Goal: Information Seeking & Learning: Compare options

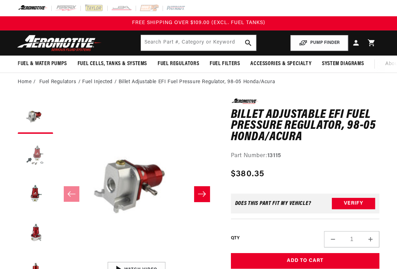
click at [33, 161] on button "Load image 2 in gallery view" at bounding box center [35, 155] width 35 height 35
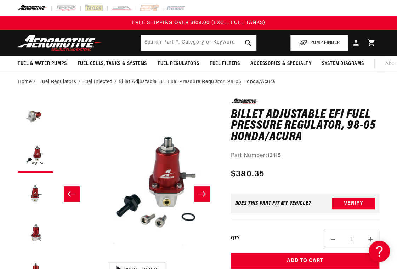
scroll to position [0, 160]
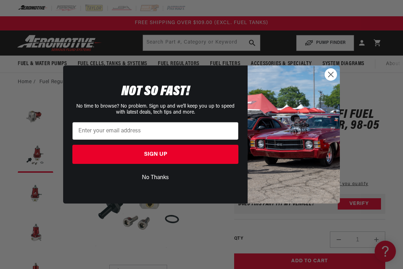
click at [331, 72] on circle "Close dialog" at bounding box center [331, 75] width 12 height 12
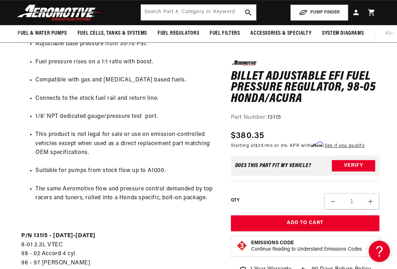
scroll to position [177, 0]
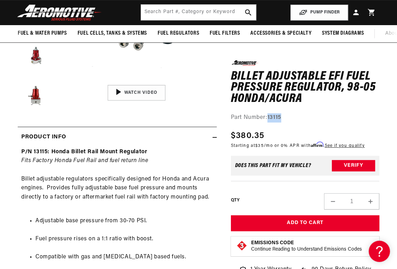
drag, startPoint x: 282, startPoint y: 118, endPoint x: 268, endPoint y: 118, distance: 13.8
click at [268, 118] on div "Part Number: 13115" at bounding box center [305, 117] width 148 height 9
copy strong "13115"
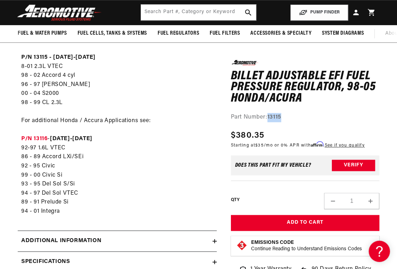
scroll to position [532, 0]
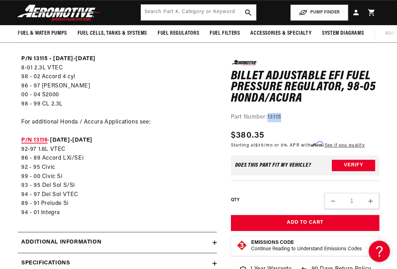
click at [40, 143] on strong "P/N 13116" at bounding box center [34, 141] width 26 height 6
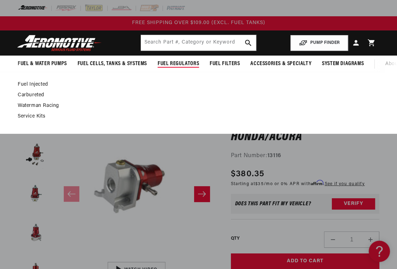
click at [29, 88] on link "Fuel Injected" at bounding box center [195, 85] width 355 height 6
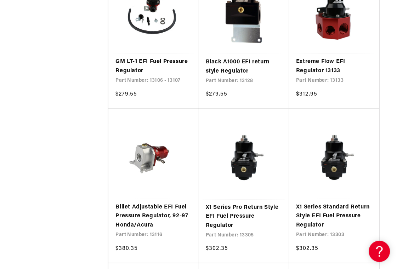
scroll to position [1099, 0]
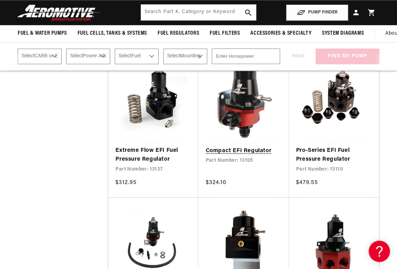
scroll to position [744, 0]
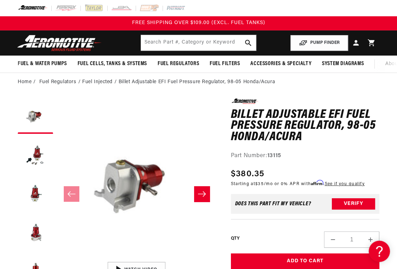
click at [103, 86] on li "Fuel Injected" at bounding box center [100, 82] width 36 height 8
click at [95, 86] on li "Fuel Injected" at bounding box center [100, 82] width 36 height 8
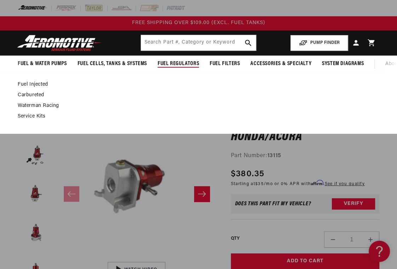
click at [33, 88] on link "Fuel Injected" at bounding box center [195, 85] width 355 height 6
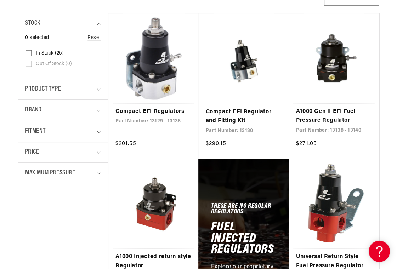
scroll to position [213, 0]
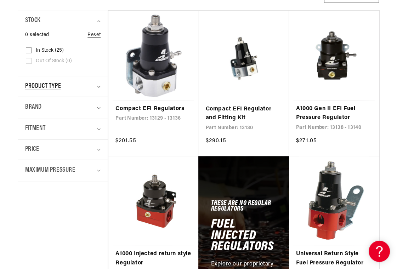
click at [96, 90] on summary "Product type" at bounding box center [62, 86] width 75 height 21
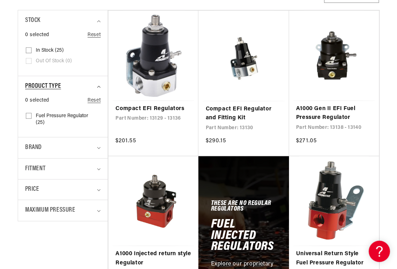
click at [97, 88] on icon "Product type (0 selected)" at bounding box center [99, 87] width 4 height 2
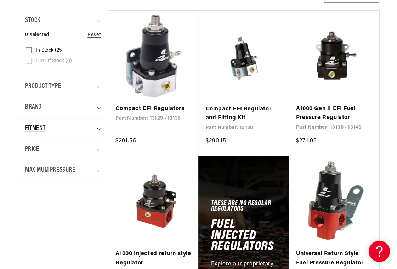
click at [95, 135] on summary "Fitment" at bounding box center [62, 128] width 75 height 21
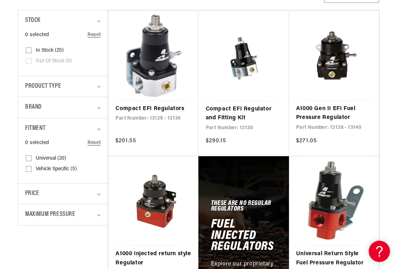
click at [29, 163] on input "Universal (20) Universal (20 products)" at bounding box center [29, 160] width 6 height 6
checkbox input "true"
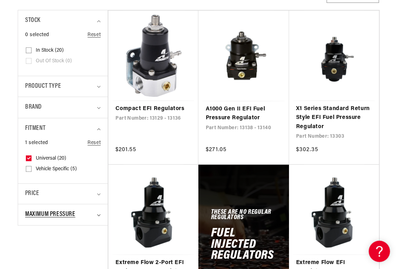
click at [99, 215] on summary "Maximum Pressure" at bounding box center [62, 214] width 75 height 21
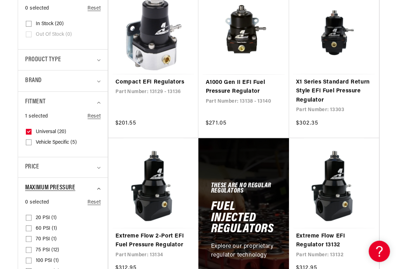
scroll to position [284, 0]
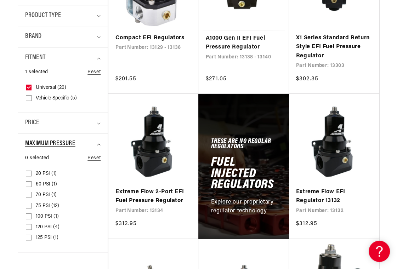
click at [97, 150] on summary "Maximum Pressure" at bounding box center [62, 144] width 75 height 21
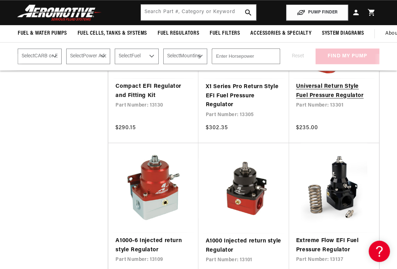
scroll to position [532, 0]
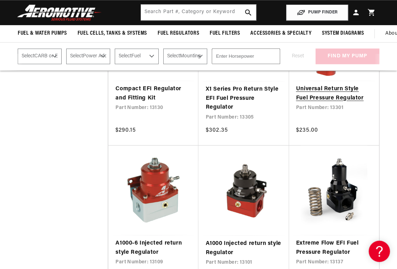
click at [330, 100] on link "Universal Return Style Fuel Pressure Regulator" at bounding box center [334, 94] width 76 height 18
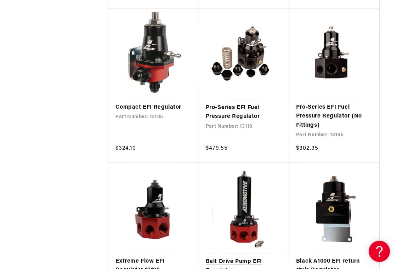
scroll to position [1028, 0]
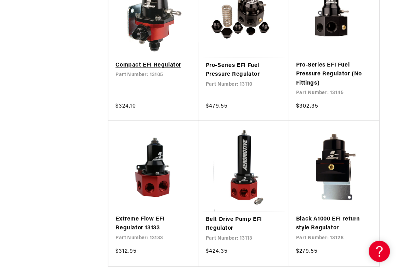
click at [167, 69] on link "Compact EFI Regulator" at bounding box center [154, 65] width 76 height 9
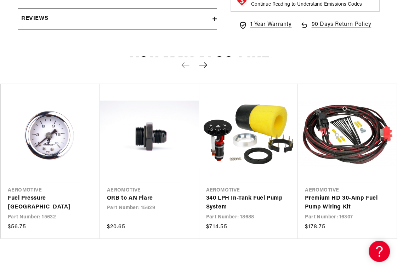
scroll to position [673, 0]
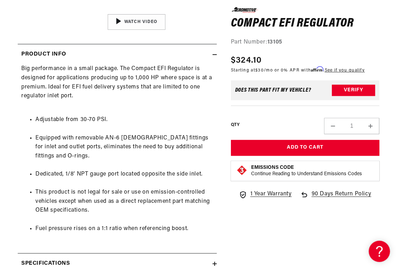
scroll to position [390, 0]
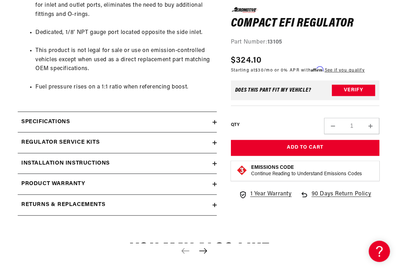
click at [214, 114] on summary "Specifications" at bounding box center [117, 122] width 199 height 21
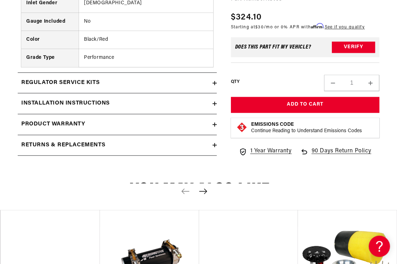
scroll to position [638, 0]
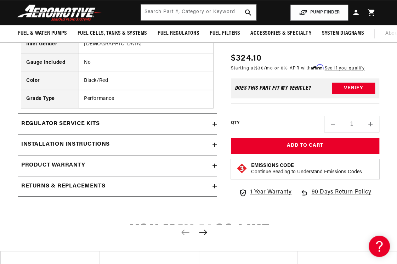
click at [215, 122] on icon at bounding box center [215, 124] width 4 height 4
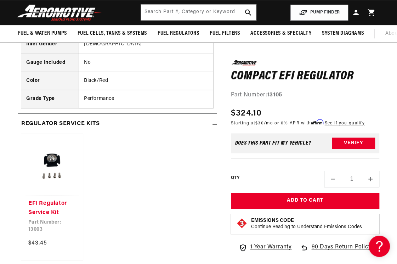
click at [215, 122] on icon at bounding box center [215, 124] width 4 height 4
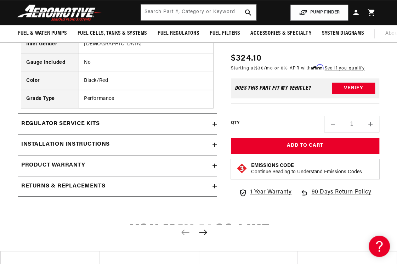
click at [215, 142] on icon at bounding box center [215, 144] width 0 height 4
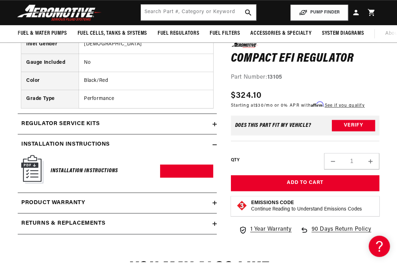
click at [213, 142] on icon at bounding box center [215, 144] width 4 height 4
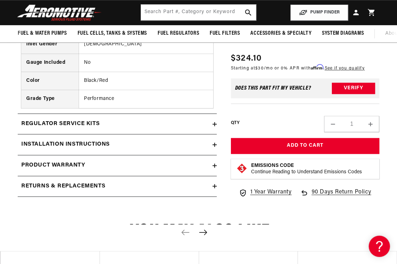
click at [216, 163] on icon at bounding box center [215, 165] width 4 height 4
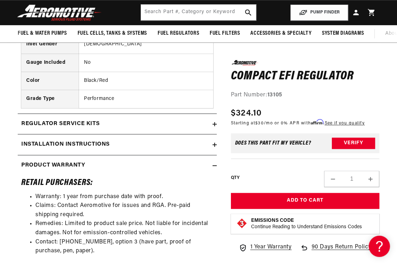
click at [215, 163] on icon at bounding box center [215, 165] width 4 height 4
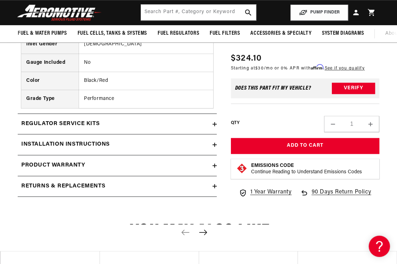
click at [214, 184] on icon at bounding box center [215, 186] width 4 height 4
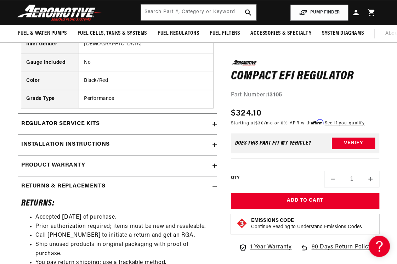
click at [214, 184] on icon at bounding box center [215, 186] width 4 height 4
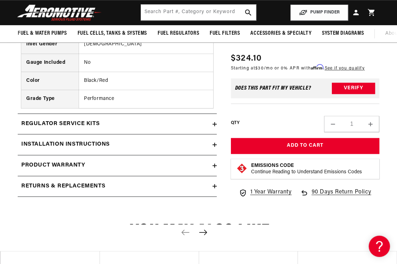
click at [215, 163] on icon at bounding box center [215, 165] width 4 height 4
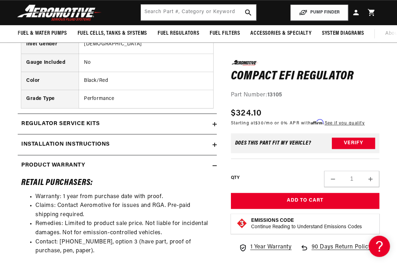
click at [215, 163] on icon at bounding box center [215, 165] width 4 height 4
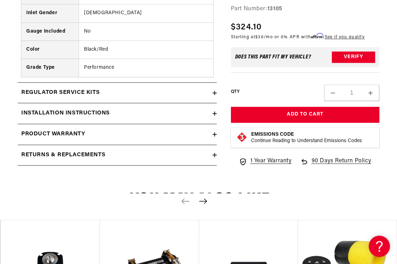
scroll to position [673, 0]
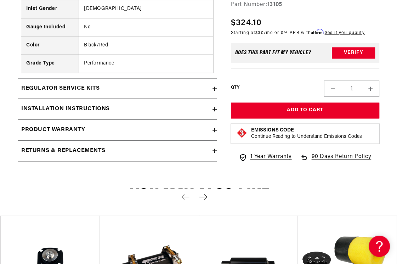
click at [203, 194] on icon "Next slide" at bounding box center [203, 197] width 9 height 6
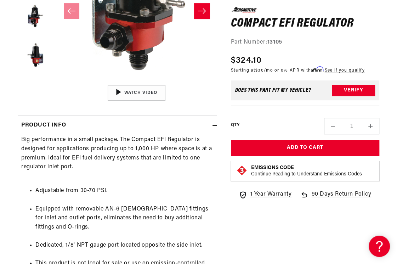
scroll to position [71, 0]
